Goal: Task Accomplishment & Management: Manage account settings

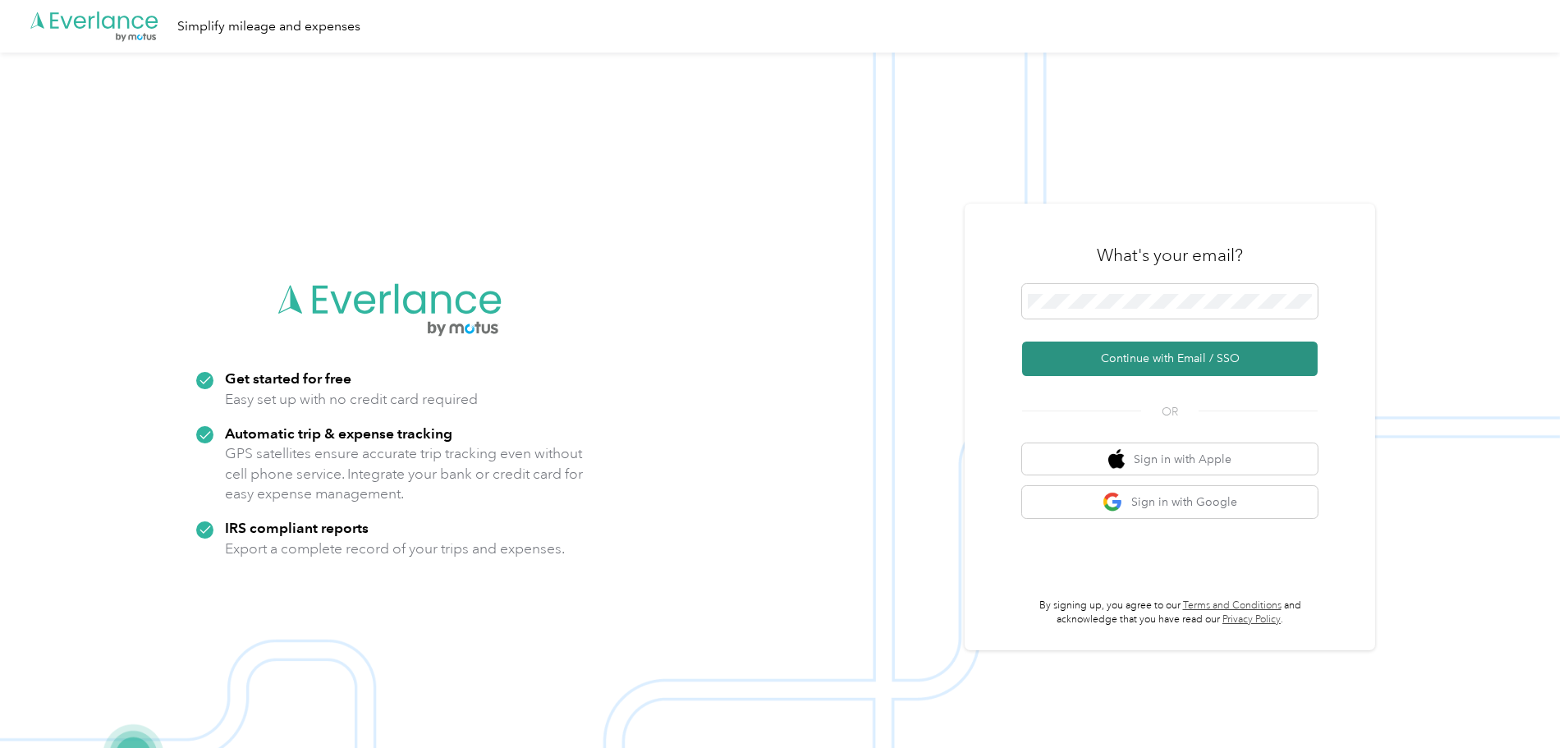
click at [1148, 363] on button "Continue with Email / SSO" at bounding box center [1170, 359] width 295 height 35
click at [1165, 362] on button "Continue with Email / SSO" at bounding box center [1170, 359] width 295 height 35
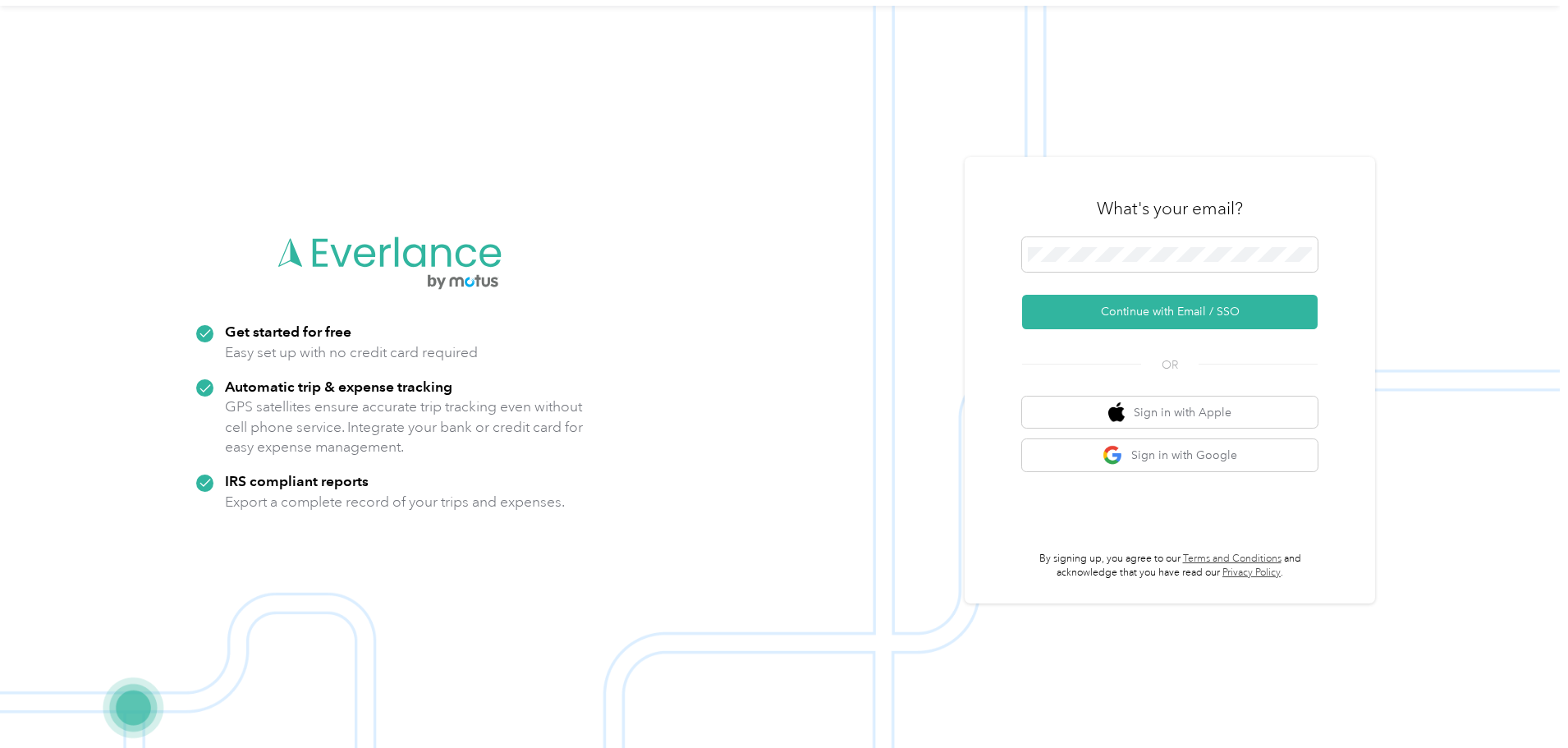
scroll to position [53, 0]
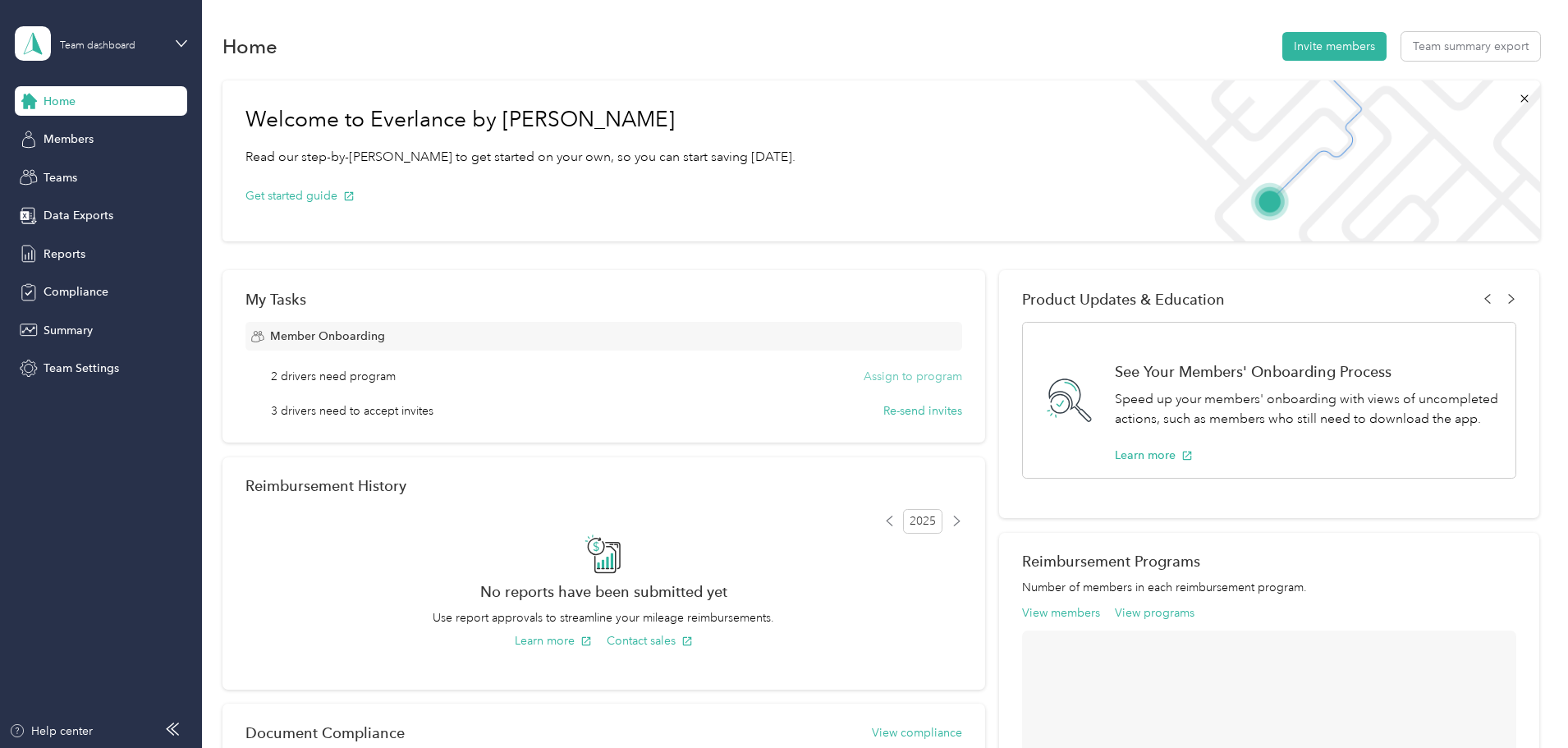
click at [864, 381] on button "Assign to program" at bounding box center [913, 376] width 98 height 17
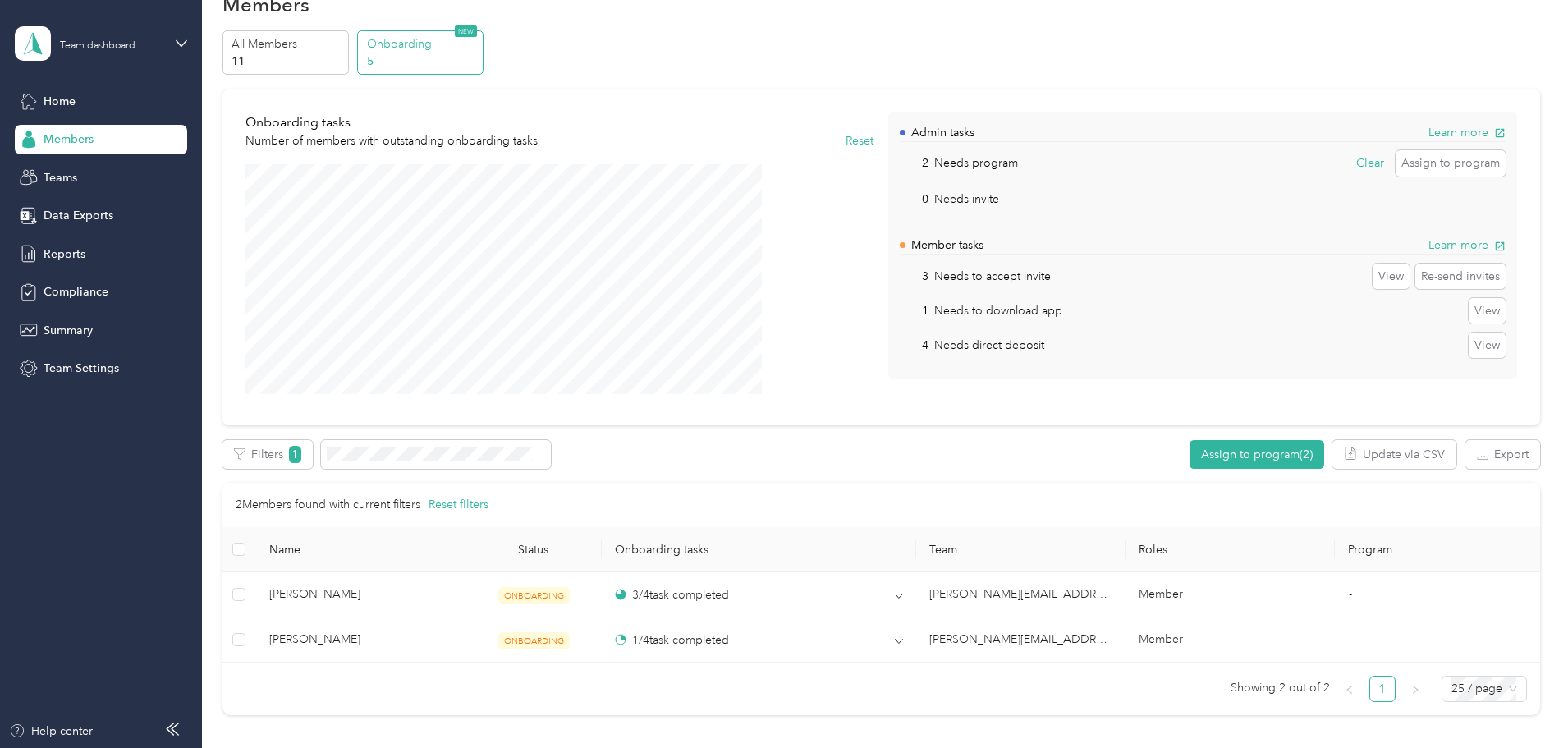
scroll to position [29, 0]
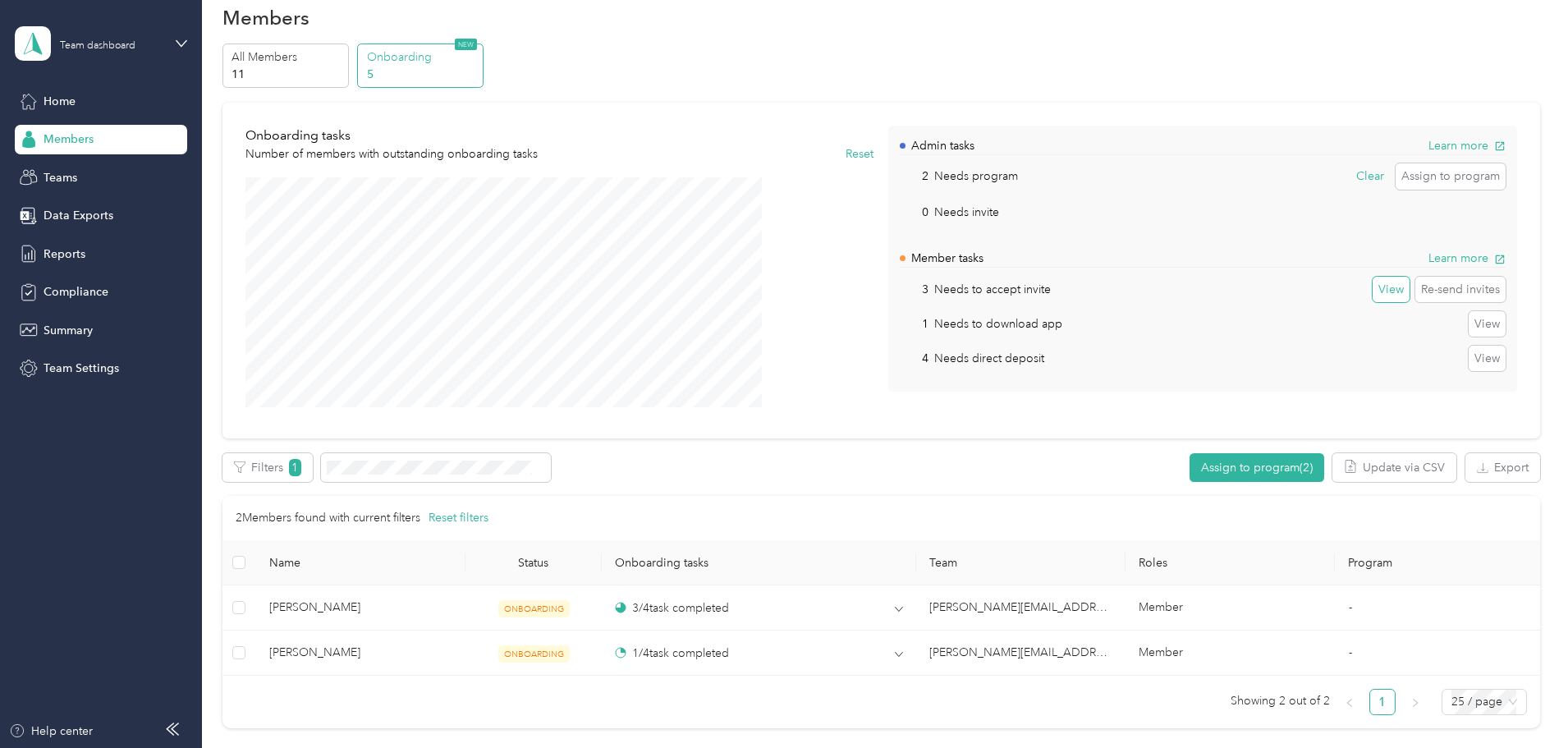
click at [1372, 298] on button "View" at bounding box center [1390, 290] width 37 height 26
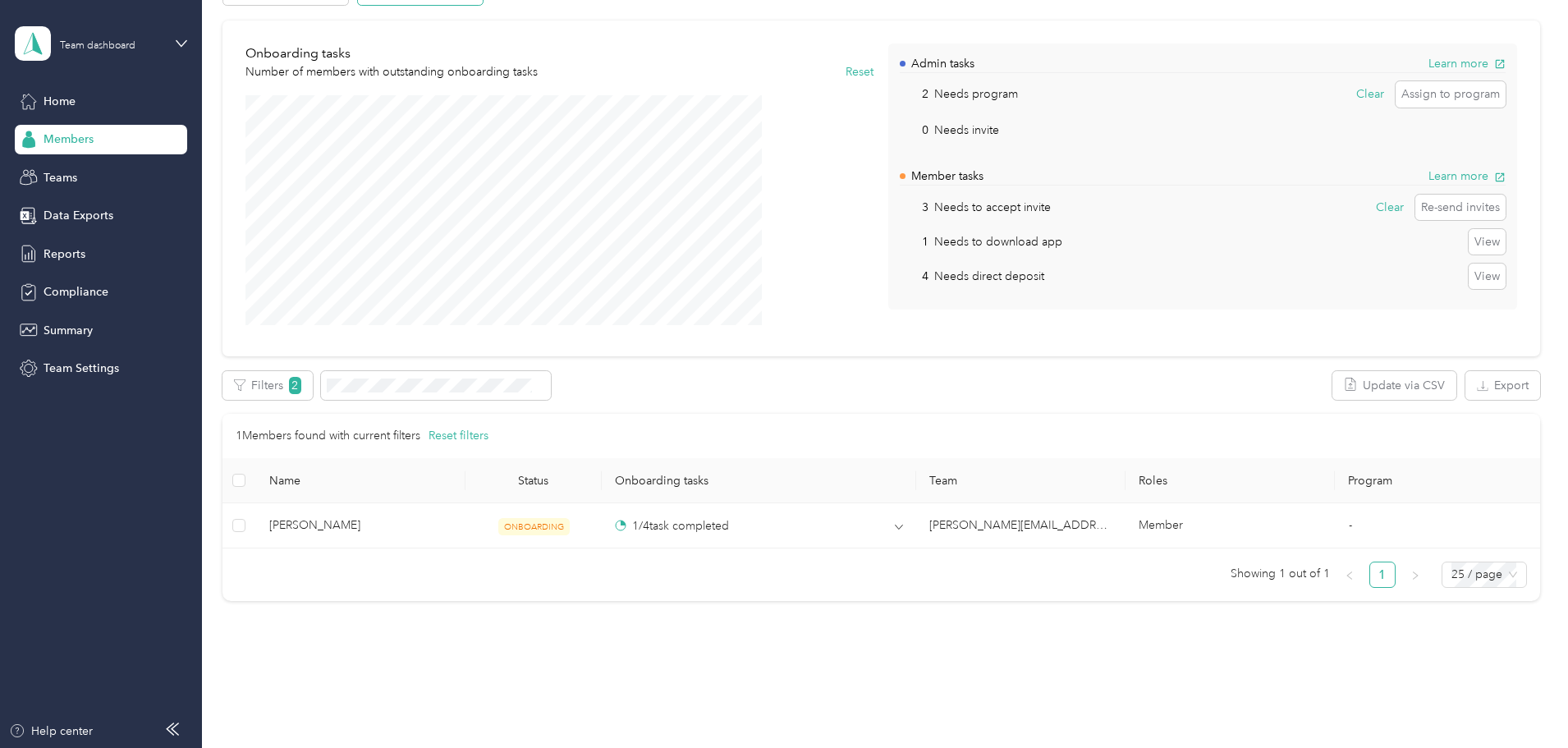
scroll to position [148, 0]
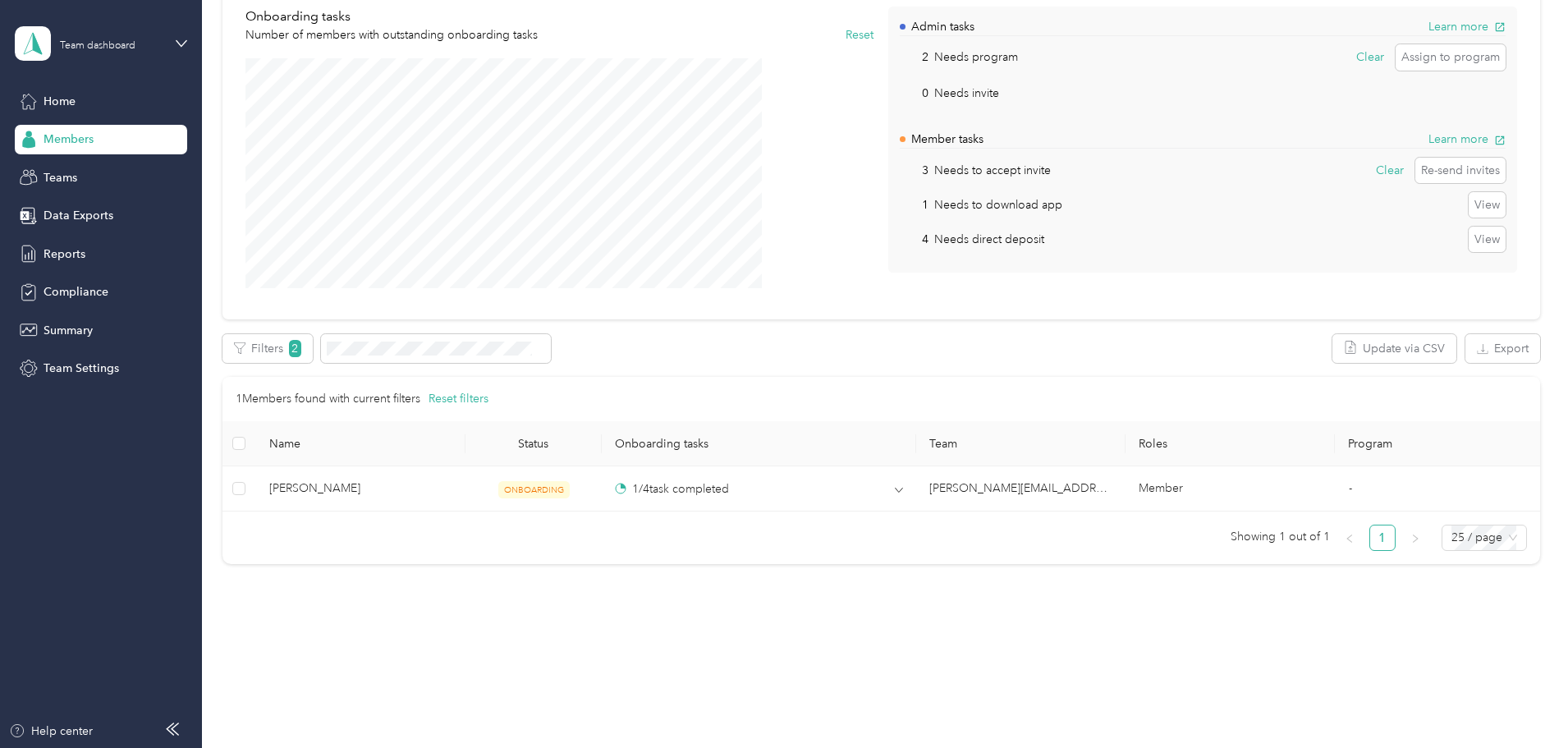
click at [1005, 170] on p "Needs to accept invite" at bounding box center [992, 169] width 117 height 17
click at [1429, 138] on button "Learn more" at bounding box center [1467, 138] width 77 height 17
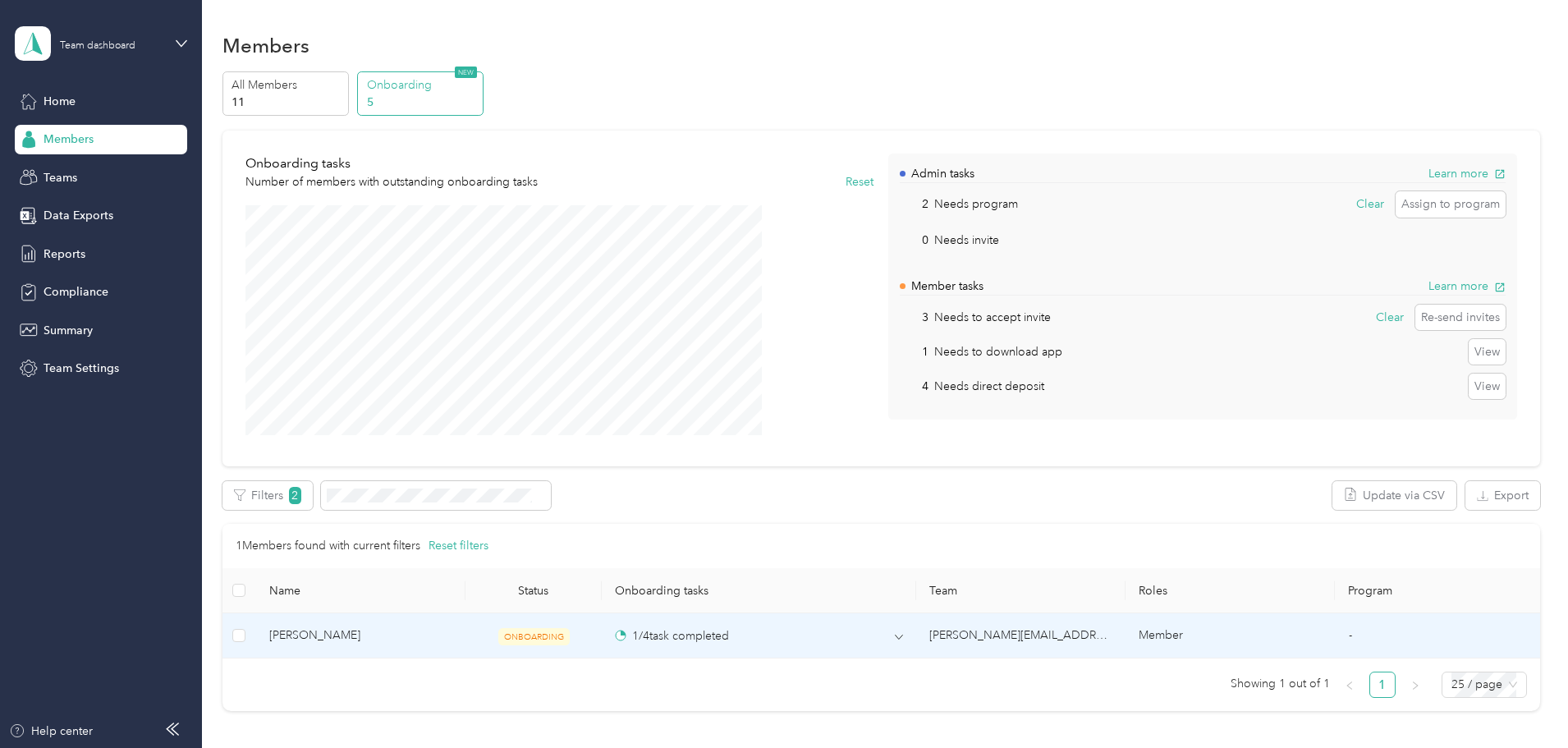
scroll to position [0, 0]
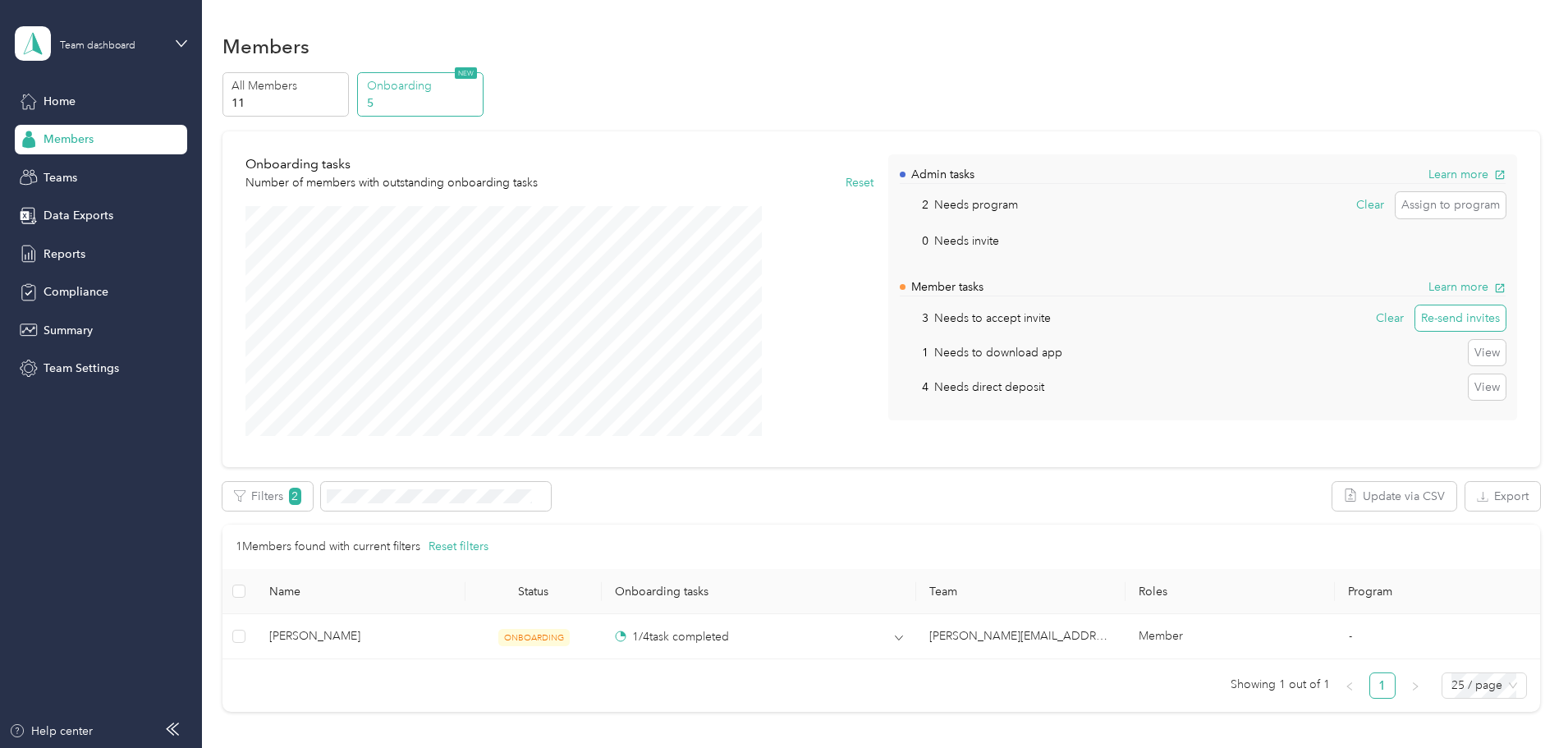
click at [1415, 324] on button "Re-send invites" at bounding box center [1460, 318] width 90 height 26
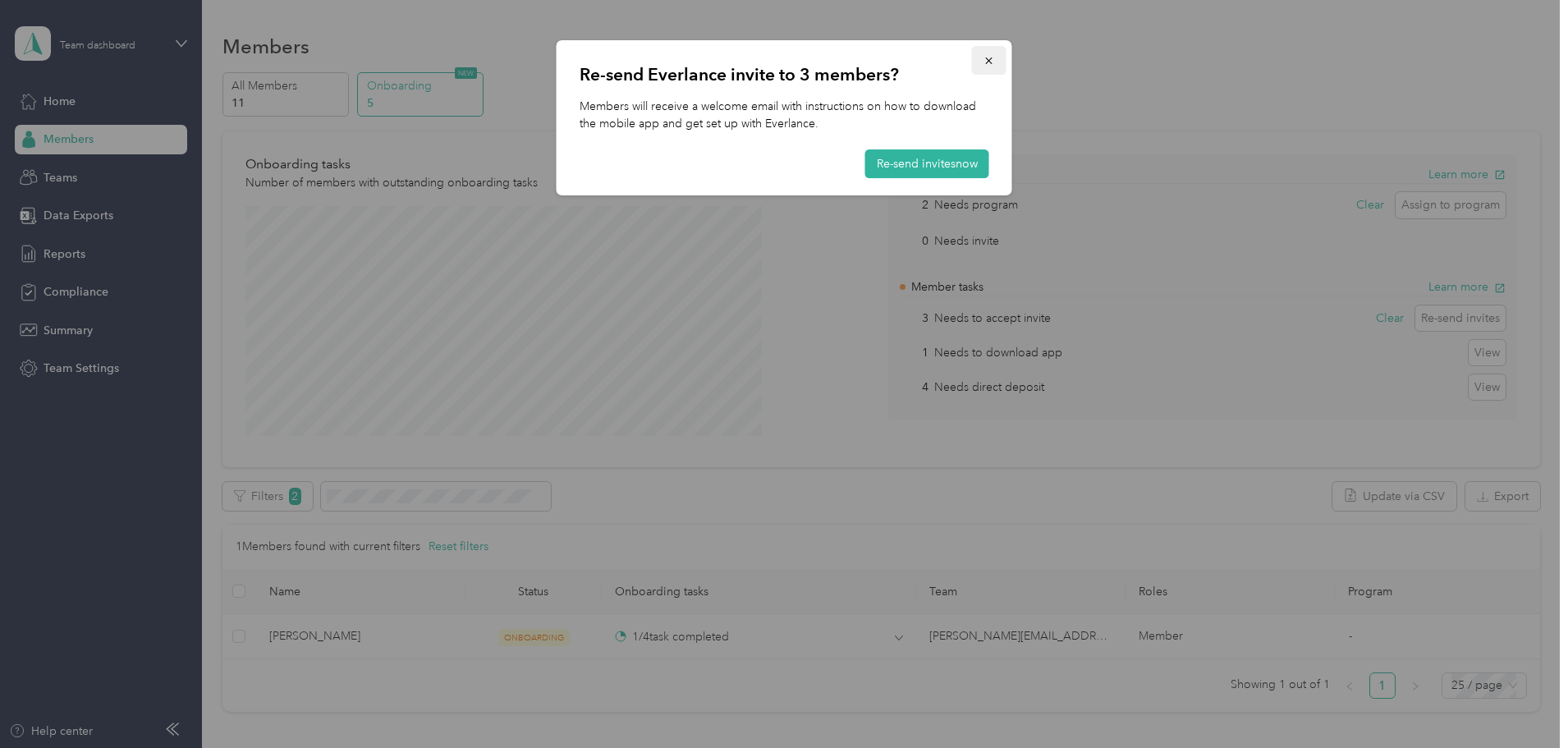
click at [985, 60] on icon "button" at bounding box center [989, 60] width 12 height 12
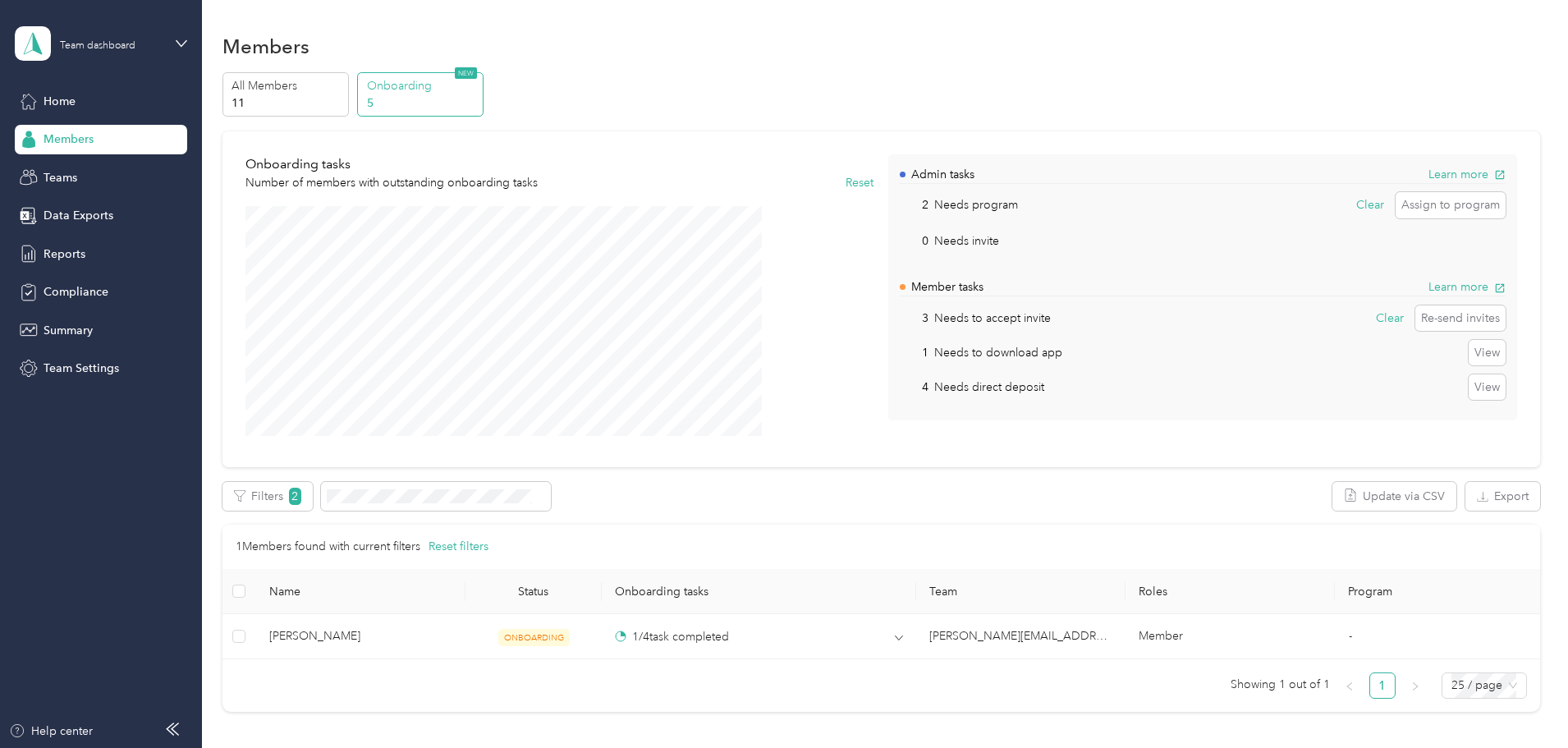
click at [977, 319] on p "Needs to accept invite" at bounding box center [992, 318] width 117 height 17
click at [998, 322] on p "Needs to accept invite" at bounding box center [992, 318] width 117 height 17
click at [1060, 318] on div "3 Needs to accept invite Clear Re-send invites" at bounding box center [1202, 318] width 606 height 26
click at [1370, 320] on button "Clear" at bounding box center [1389, 318] width 39 height 26
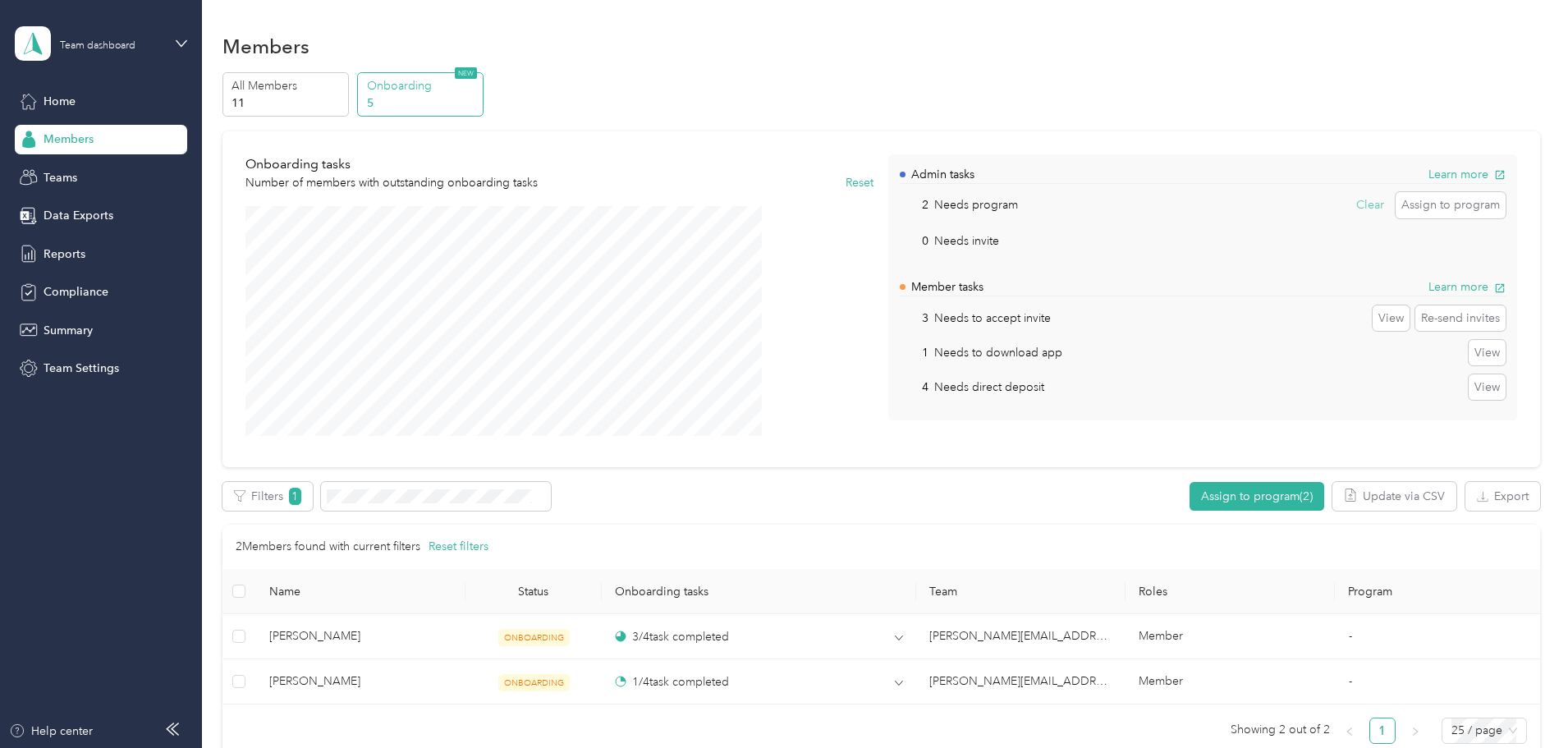
click at [1350, 206] on button "Clear" at bounding box center [1369, 205] width 39 height 26
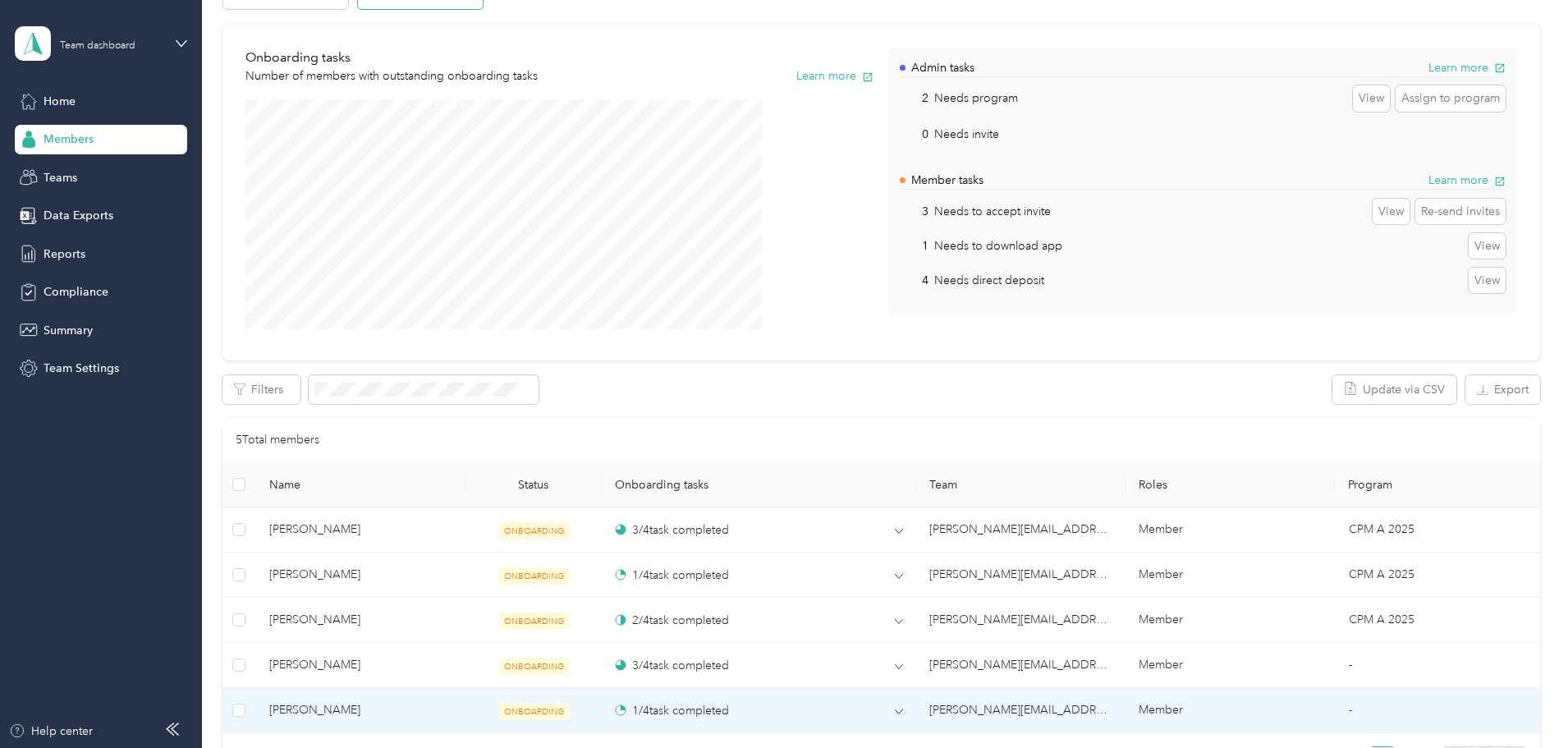
scroll to position [246, 0]
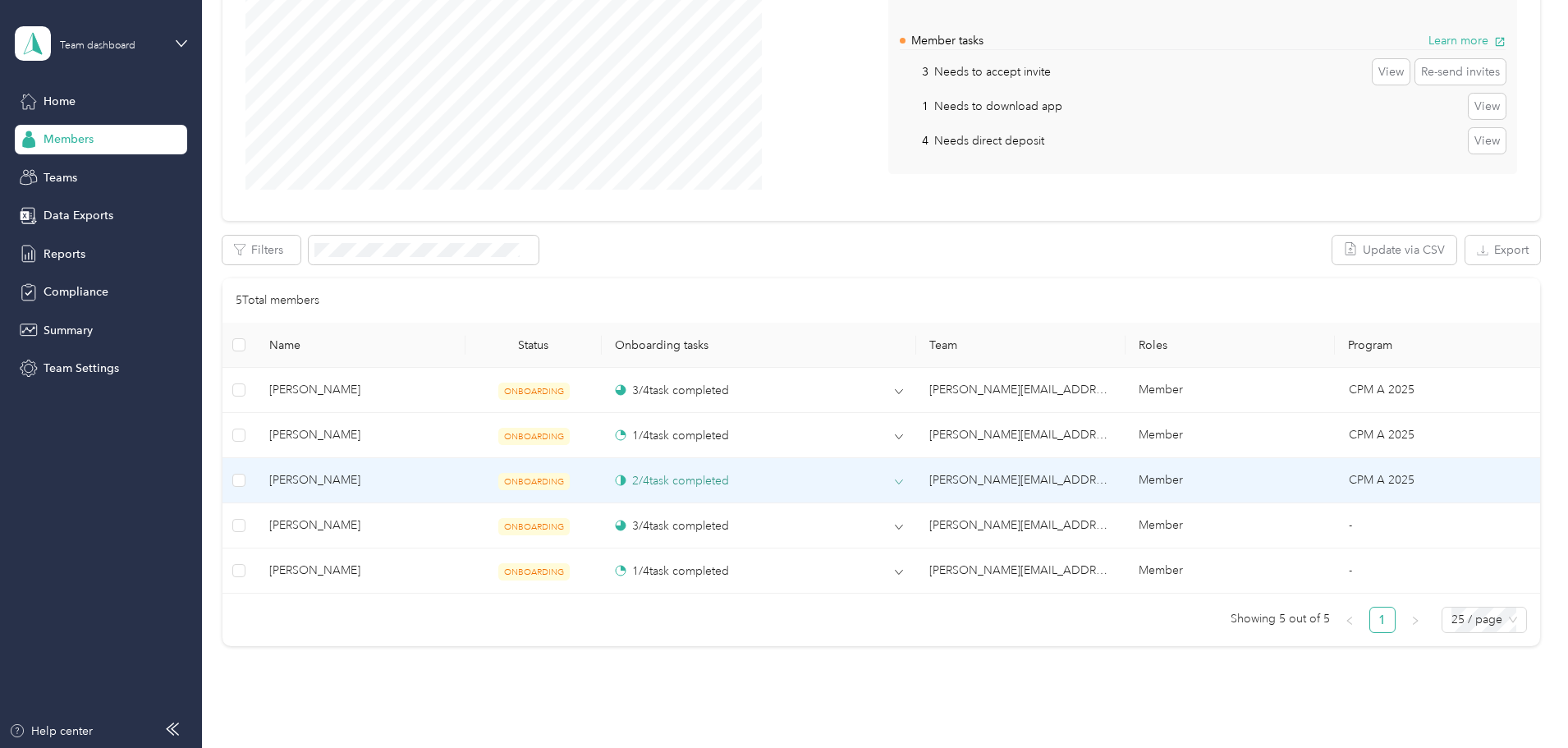
click at [896, 481] on icon at bounding box center [899, 482] width 7 height 5
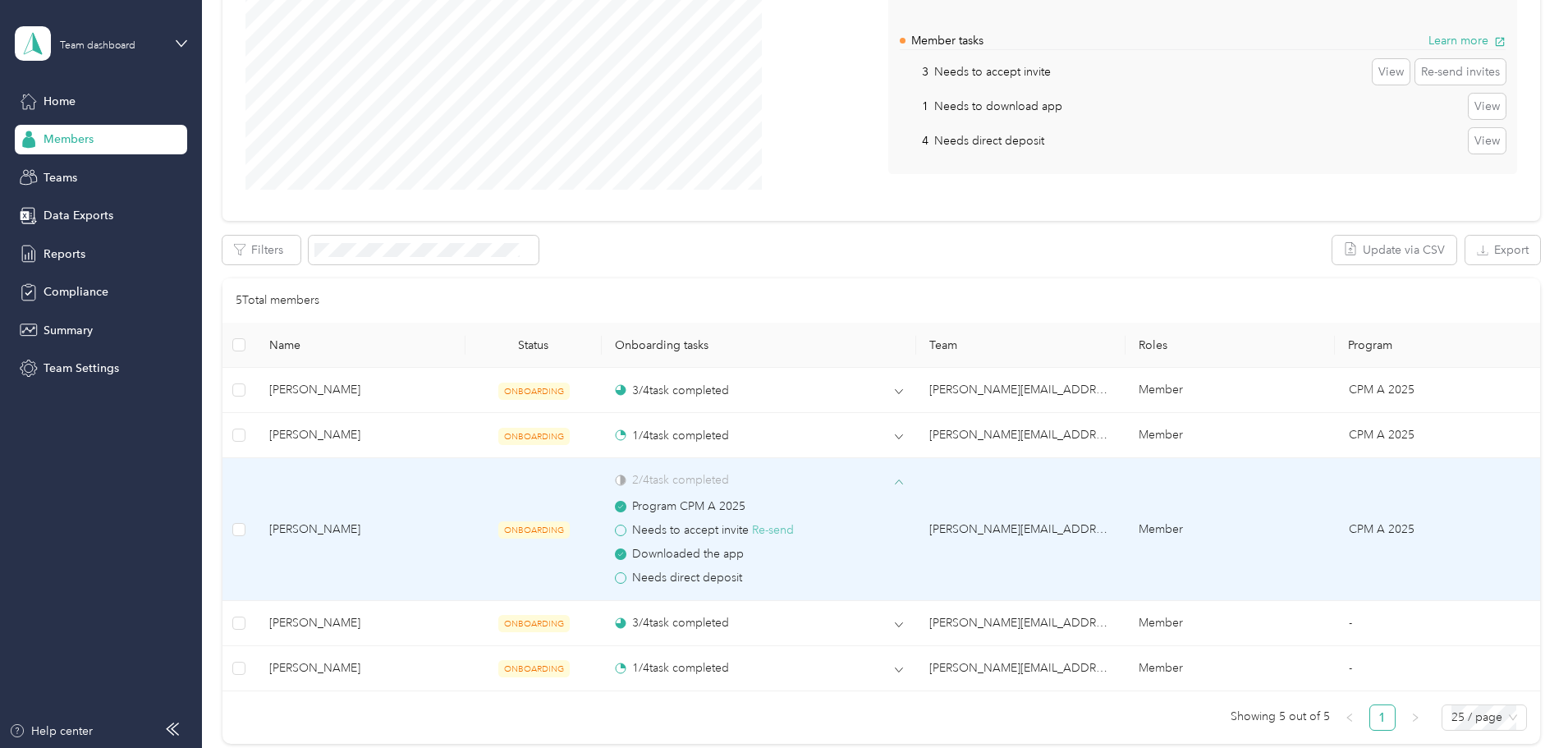
click at [794, 535] on button "Re-send" at bounding box center [773, 530] width 42 height 18
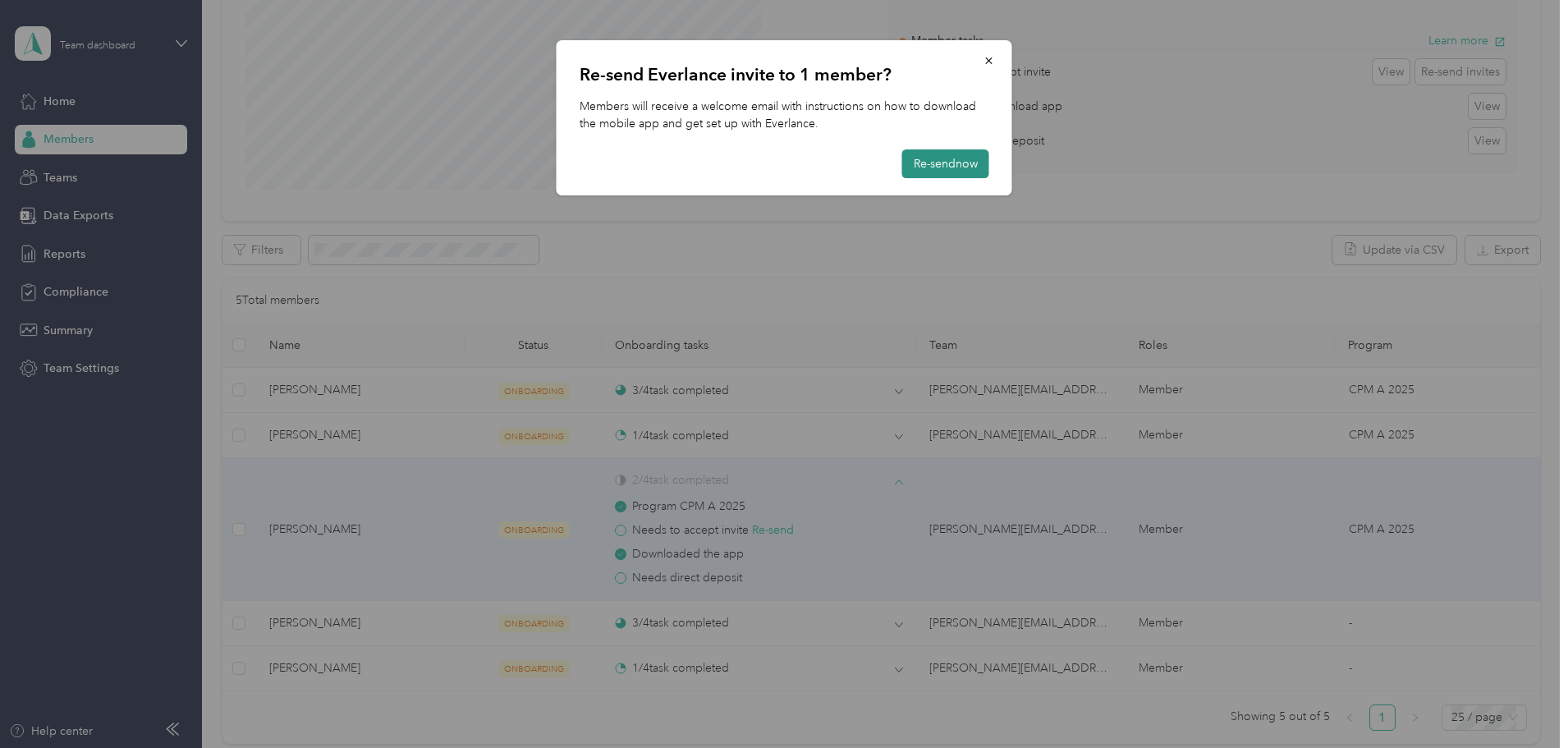
click at [932, 170] on button "Re-send now" at bounding box center [946, 164] width 87 height 29
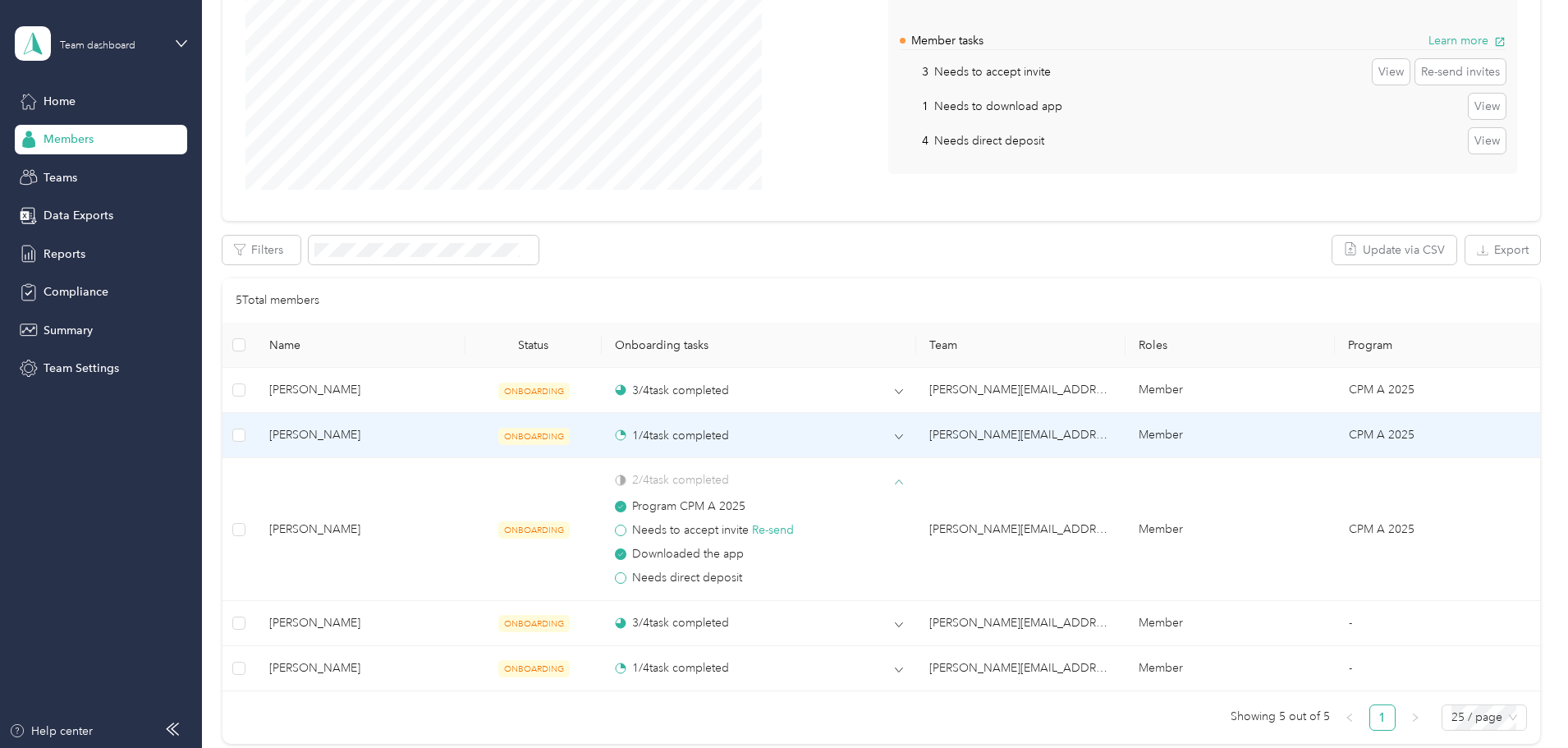
scroll to position [328, 0]
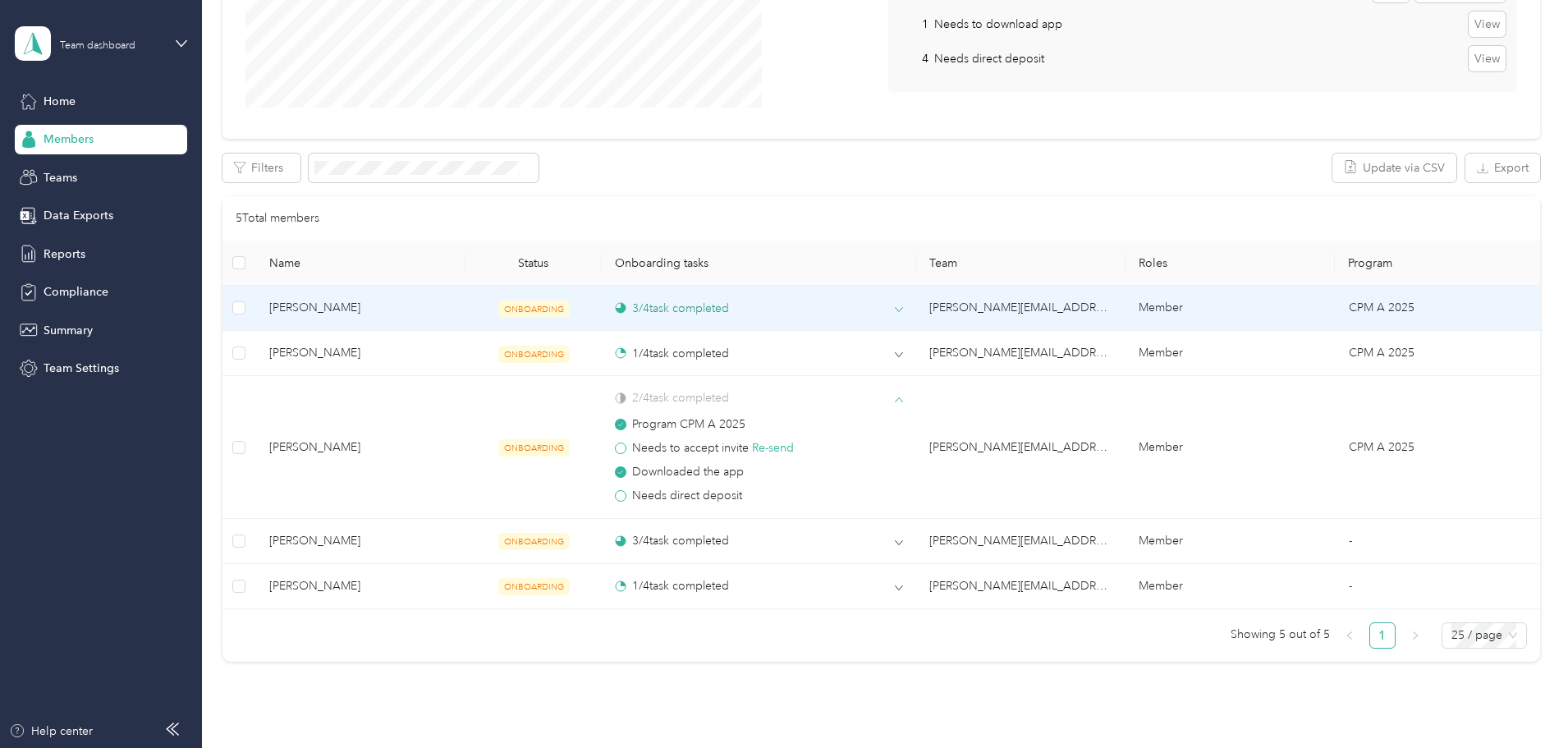
click at [895, 313] on icon at bounding box center [898, 309] width 8 height 8
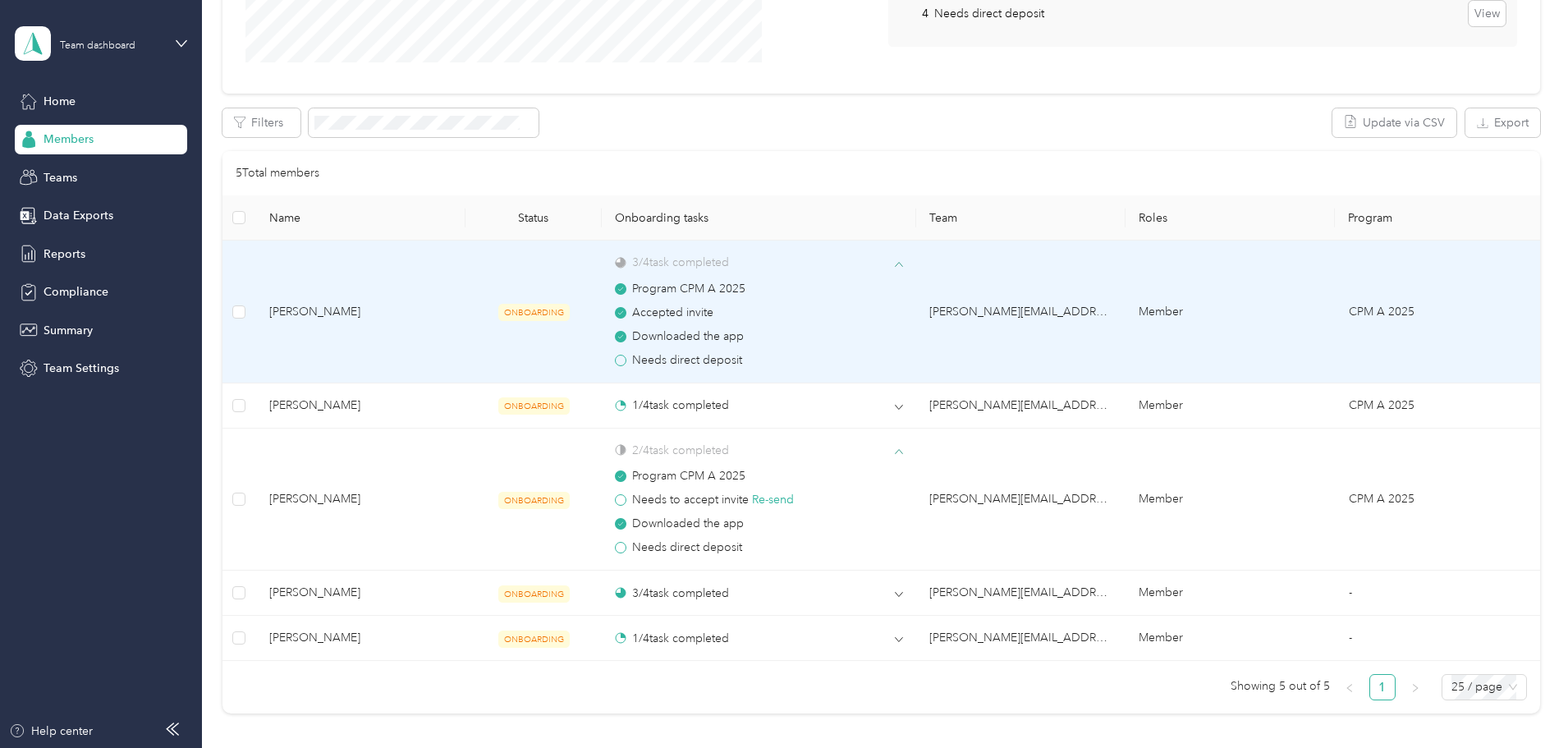
scroll to position [523, 0]
